Goal: Check status

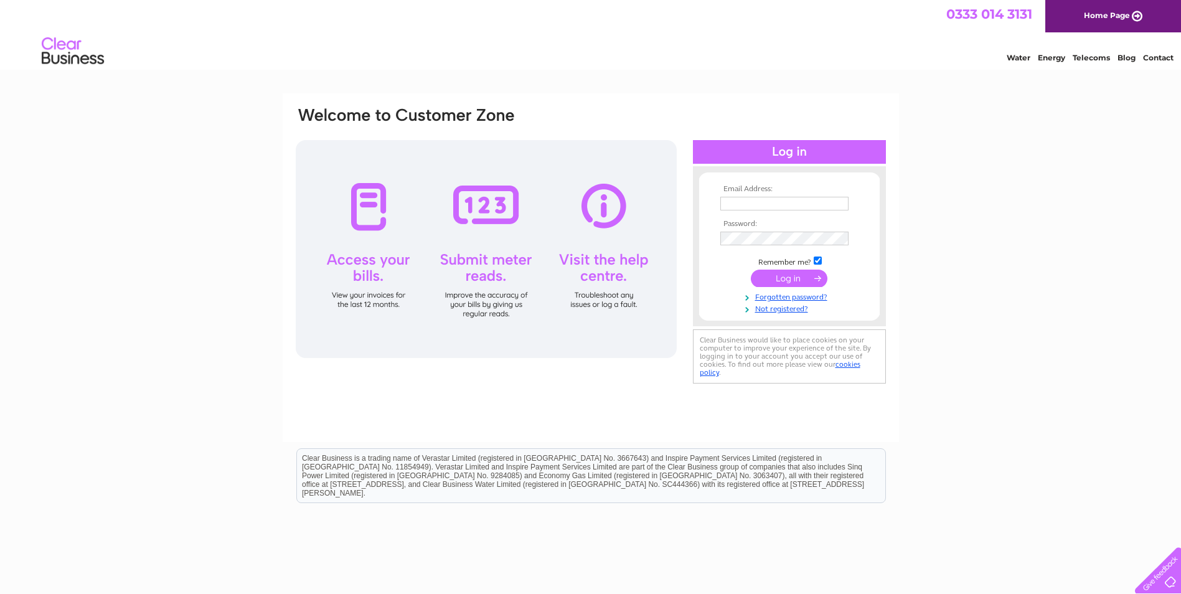
type input "[EMAIL_ADDRESS][DOMAIN_NAME]"
click at [777, 268] on td at bounding box center [789, 278] width 144 height 24
click at [779, 278] on input "submit" at bounding box center [789, 277] width 77 height 17
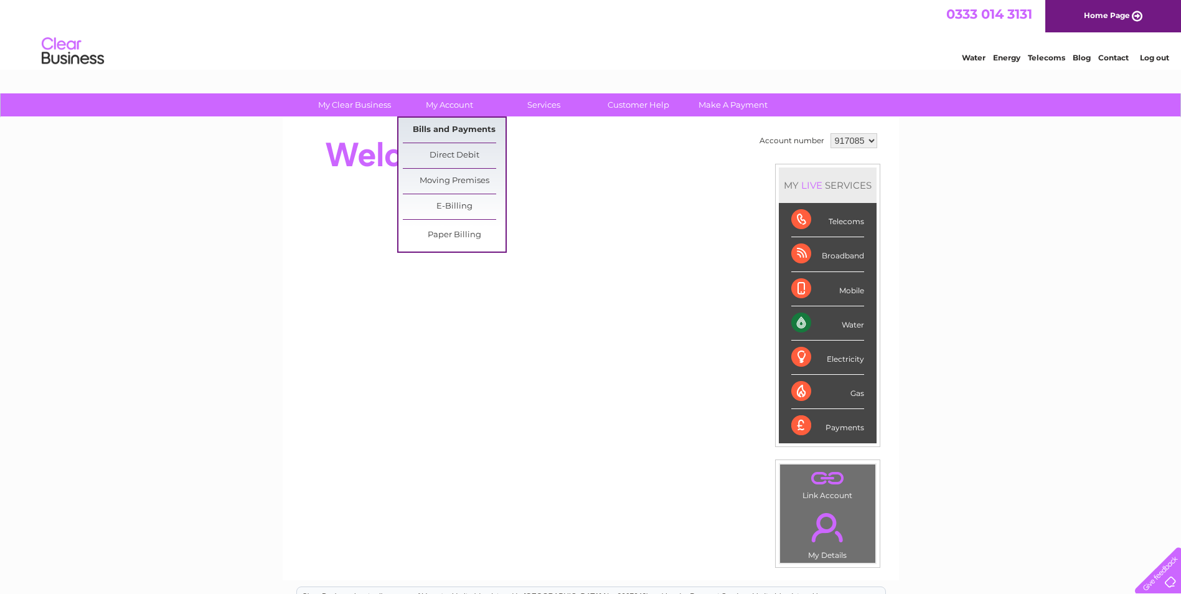
click at [443, 125] on link "Bills and Payments" at bounding box center [454, 130] width 103 height 25
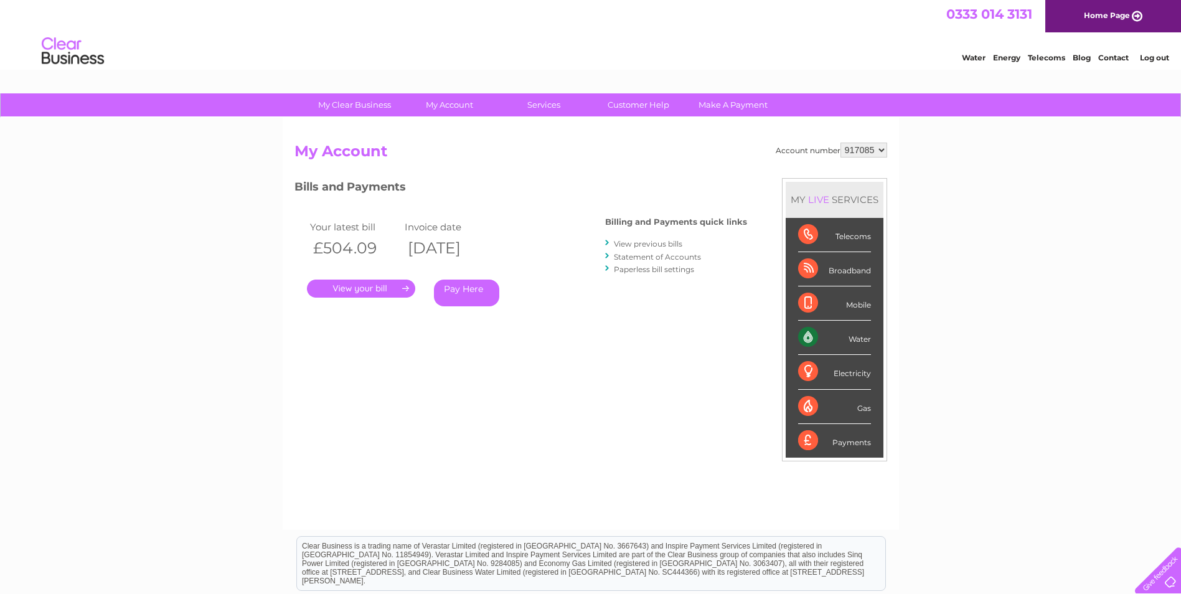
click at [375, 286] on link "." at bounding box center [361, 288] width 108 height 18
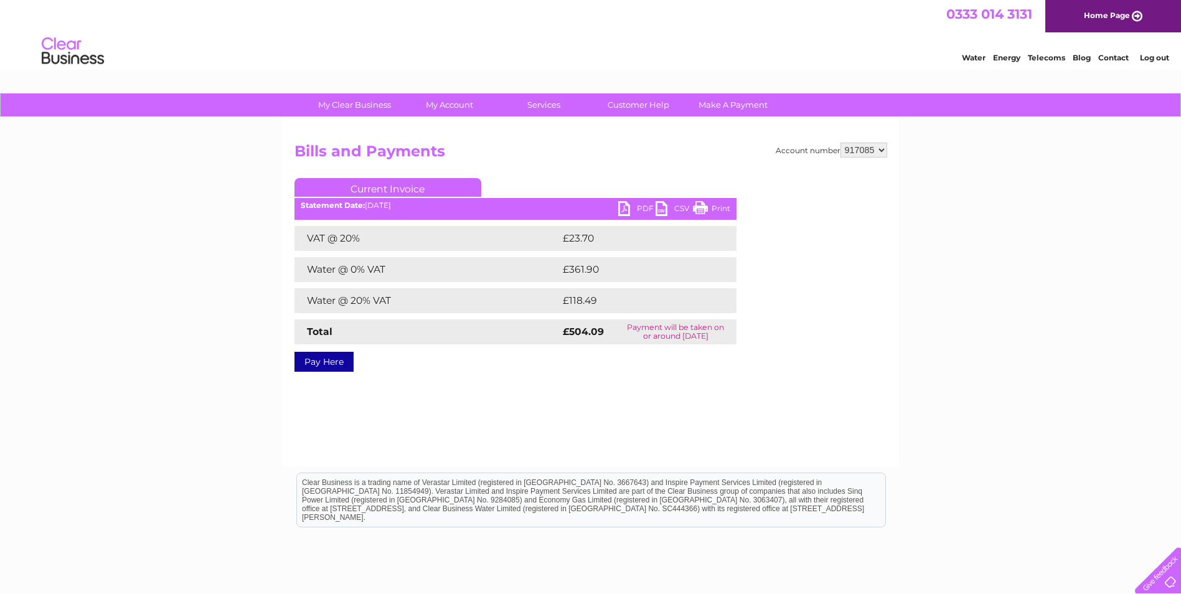
click at [620, 207] on link "PDF" at bounding box center [636, 210] width 37 height 18
